Goal: Check status: Check status

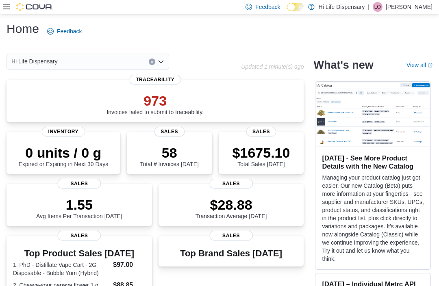
click at [253, 150] on p "$1675.10" at bounding box center [262, 153] width 58 height 16
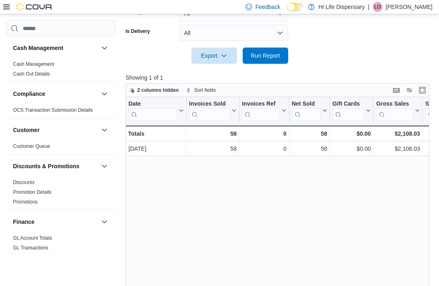
click at [276, 49] on span "Run Report" at bounding box center [266, 56] width 36 height 16
